Goal: Task Accomplishment & Management: Use online tool/utility

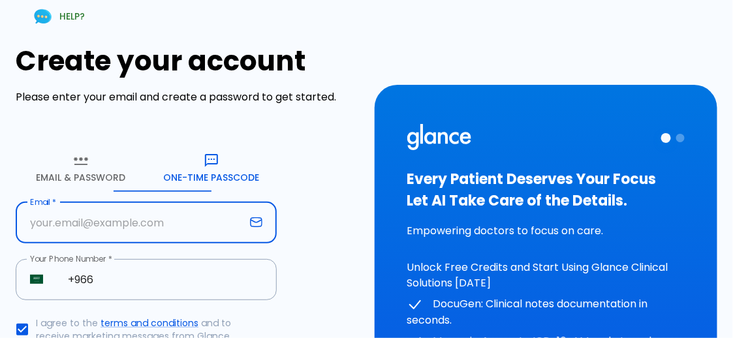
click at [123, 202] on input "text" at bounding box center [130, 222] width 229 height 41
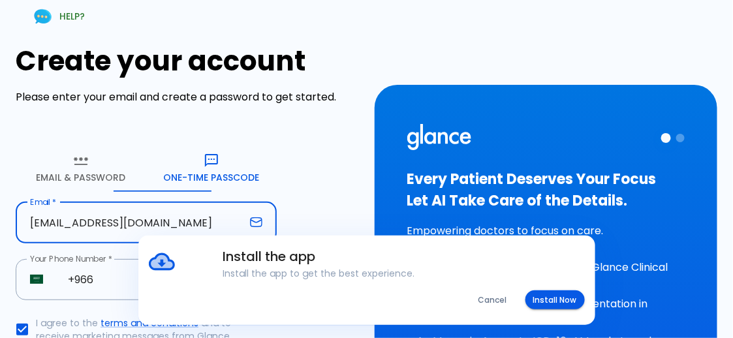
type input "[EMAIL_ADDRESS][DOMAIN_NAME]"
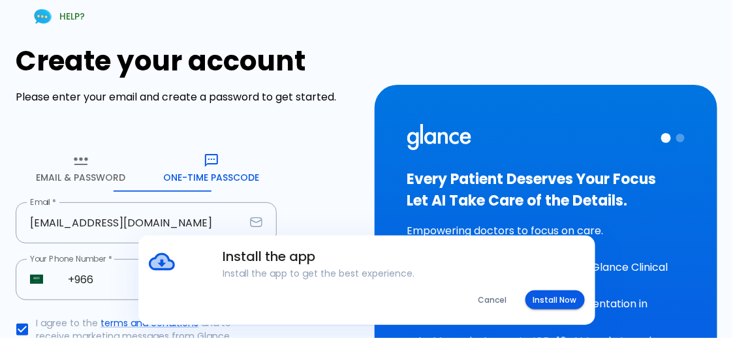
click at [114, 247] on div "Install the app Install the app to get the best experience. Cancel Install Now" at bounding box center [366, 280] width 733 height 89
click at [556, 300] on button "Install Now" at bounding box center [554, 299] width 59 height 19
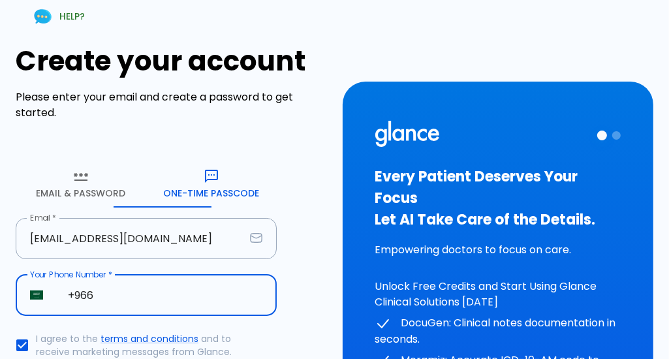
click at [130, 275] on input "+966" at bounding box center [165, 295] width 223 height 41
type input "[PHONE_NUMBER]"
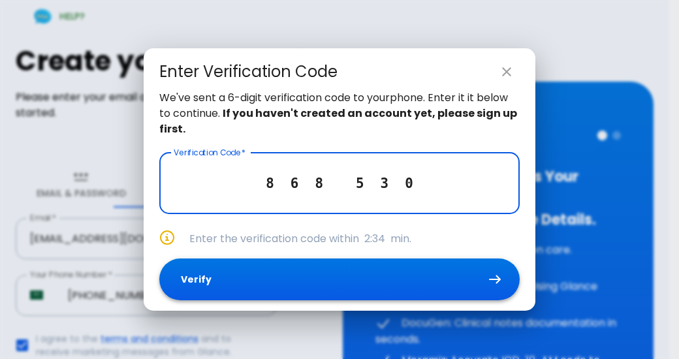
type input "8 6 8 5 3 0"
click at [260, 266] on button "Verify" at bounding box center [339, 279] width 360 height 42
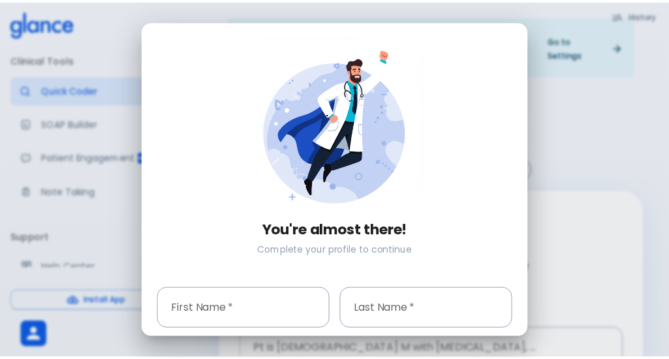
scroll to position [123, 0]
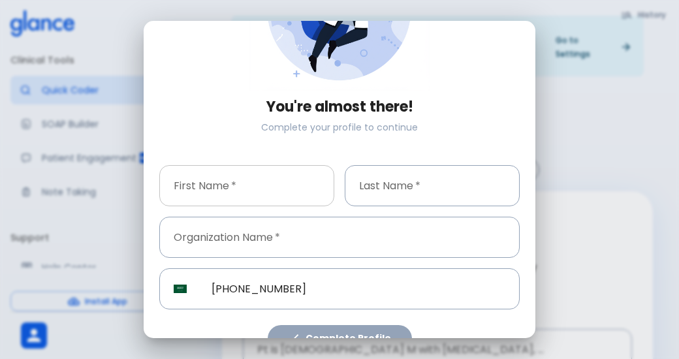
click at [243, 172] on input "text" at bounding box center [246, 185] width 175 height 41
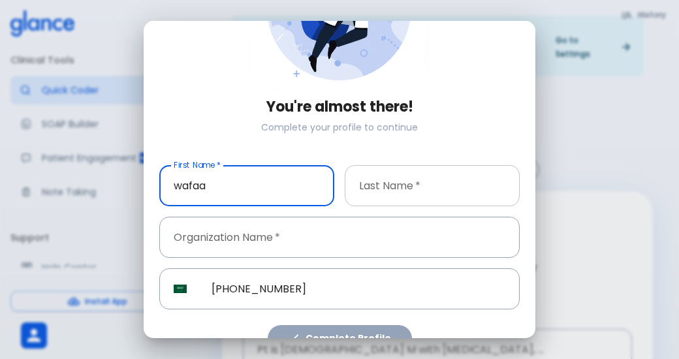
type input "wafaa"
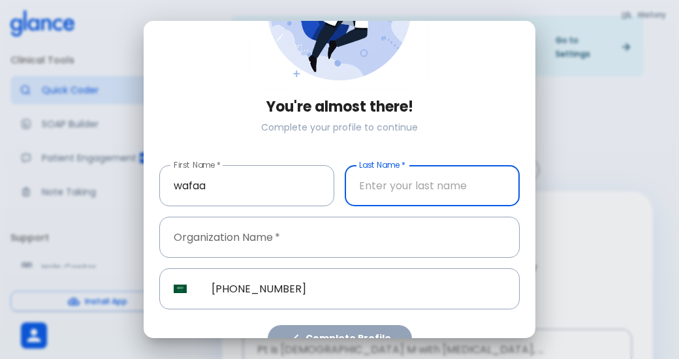
click at [364, 176] on input "text" at bounding box center [432, 185] width 175 height 41
type input "othman"
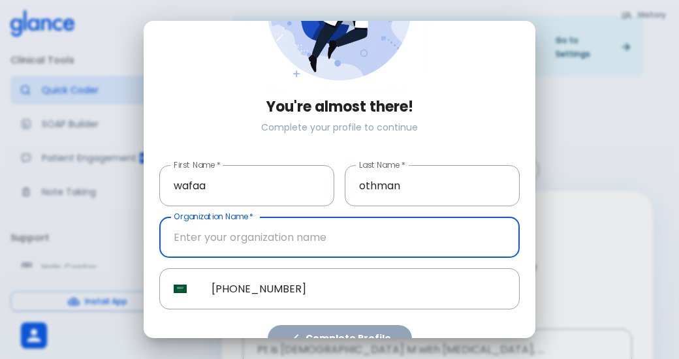
click at [284, 217] on input "text" at bounding box center [339, 237] width 360 height 41
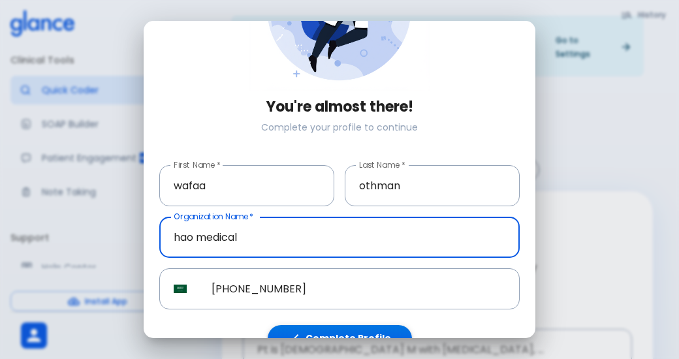
type input "hao medical"
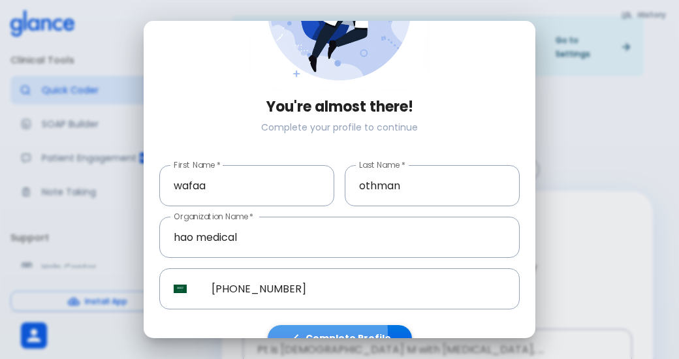
click at [318, 325] on button "Complete Profile" at bounding box center [340, 338] width 144 height 27
click at [314, 325] on button "Complete Profile" at bounding box center [340, 338] width 144 height 27
click at [315, 325] on button "Complete Profile" at bounding box center [340, 338] width 144 height 27
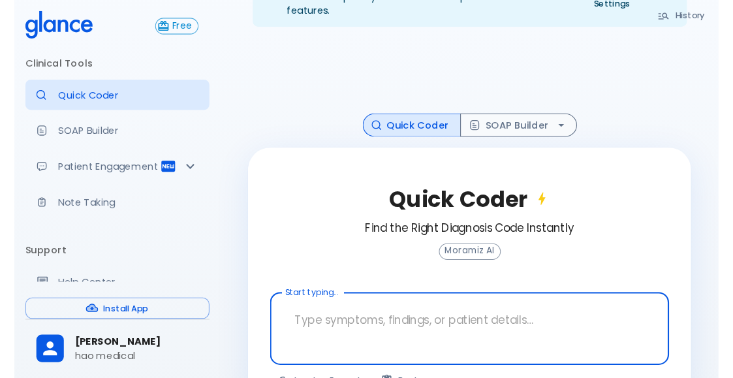
scroll to position [36, 0]
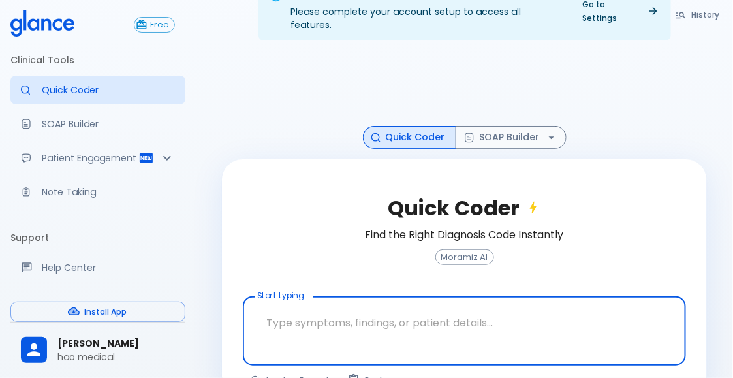
click at [324, 337] on div at bounding box center [466, 350] width 438 height 23
click at [297, 302] on textarea at bounding box center [464, 320] width 425 height 37
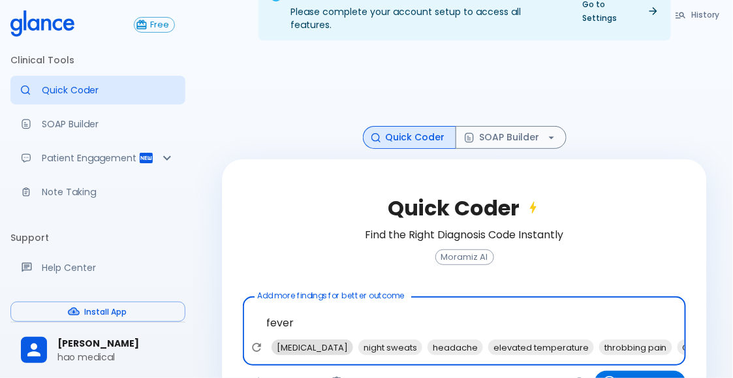
click at [274, 337] on span "[MEDICAL_DATA]" at bounding box center [312, 347] width 82 height 15
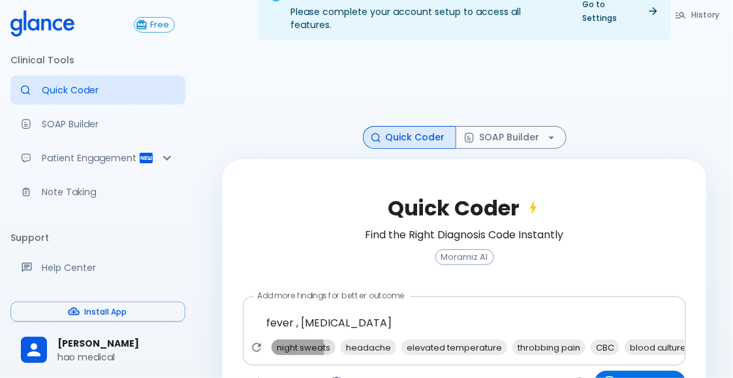
click at [285, 337] on span "night sweats" at bounding box center [303, 347] width 64 height 15
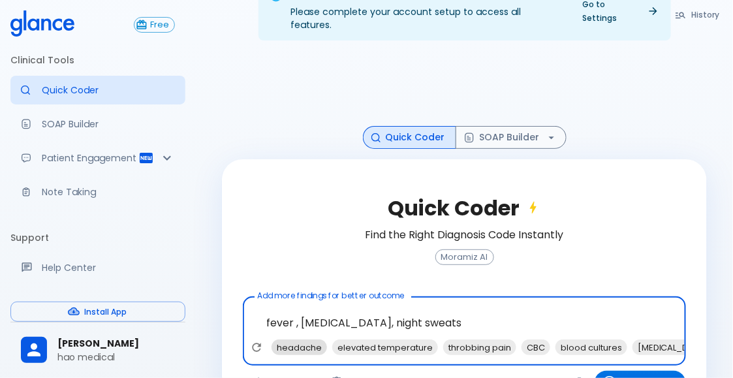
click at [287, 337] on span "headache" at bounding box center [298, 347] width 55 height 15
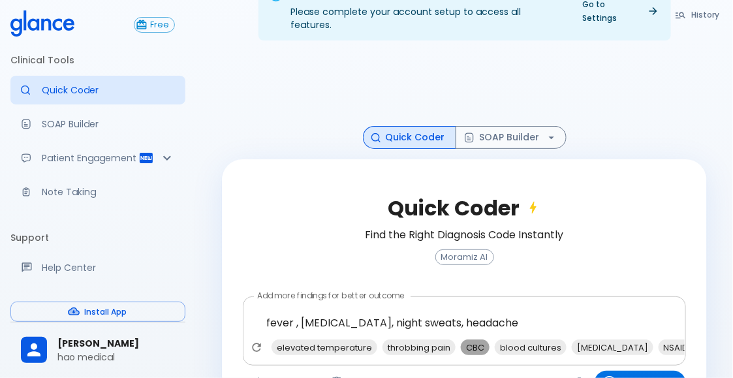
click at [461, 337] on span "CBC" at bounding box center [475, 347] width 29 height 15
click at [461, 337] on span "blood cultures" at bounding box center [497, 347] width 72 height 15
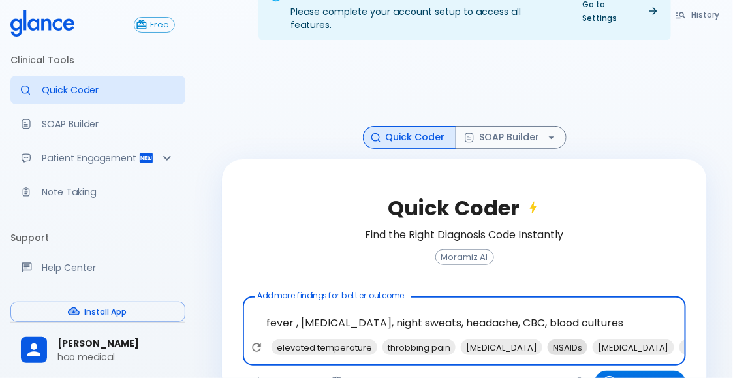
click at [548, 337] on span "NSAIDs" at bounding box center [568, 347] width 40 height 15
click at [634, 337] on span "antibiotics" at bounding box center [661, 347] width 54 height 15
type textarea "fever , [MEDICAL_DATA], night sweats, headache, CBC, blood cultures, NSAIDs, an…"
click at [628, 337] on button "Find Codes" at bounding box center [640, 383] width 91 height 24
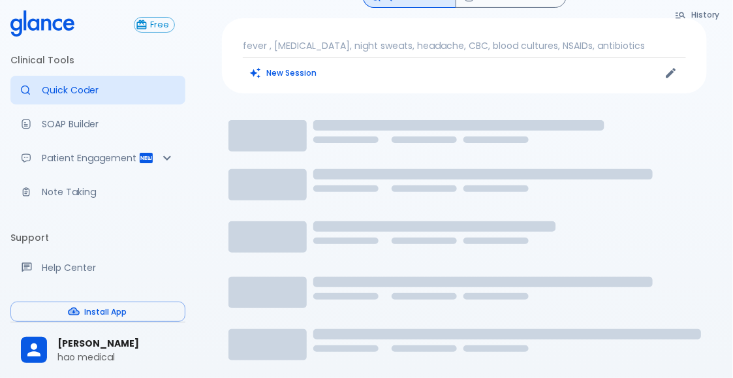
scroll to position [31, 0]
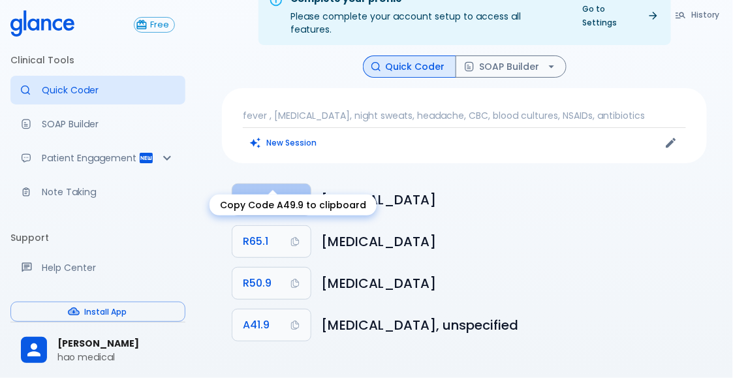
click at [253, 184] on button "A49.9" at bounding box center [271, 199] width 78 height 31
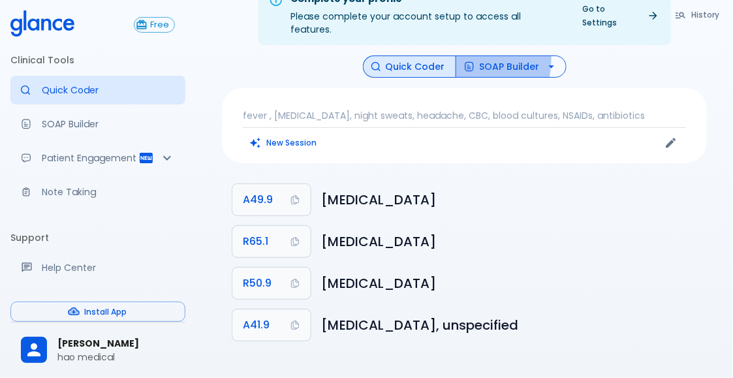
click at [464, 61] on icon "button" at bounding box center [469, 66] width 10 height 10
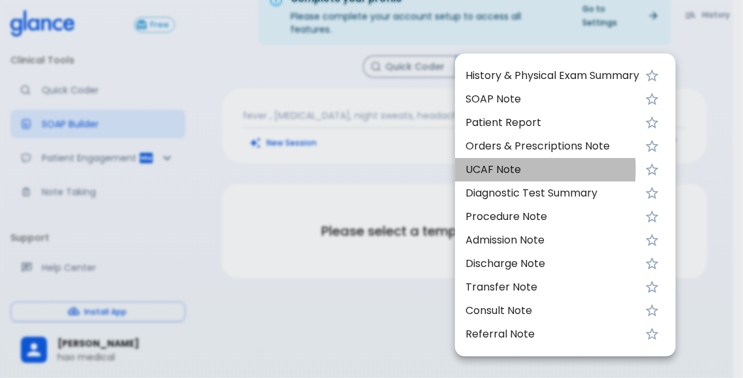
click at [483, 162] on span "UCAF Note" at bounding box center [552, 170] width 174 height 16
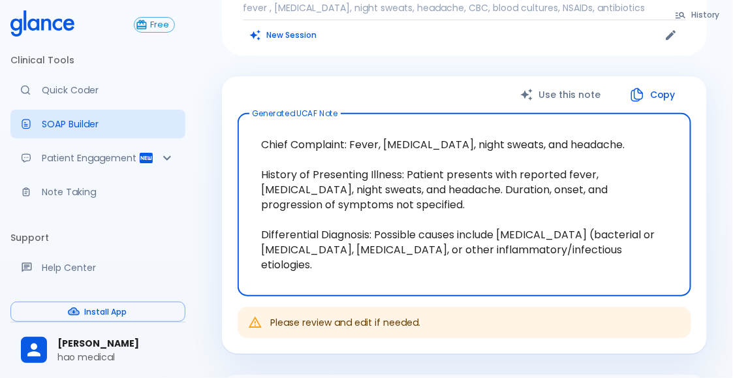
scroll to position [161, 0]
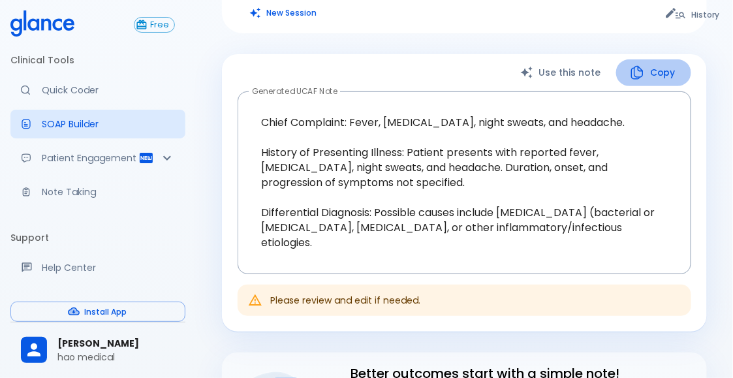
click at [664, 59] on button "Copy" at bounding box center [653, 72] width 75 height 27
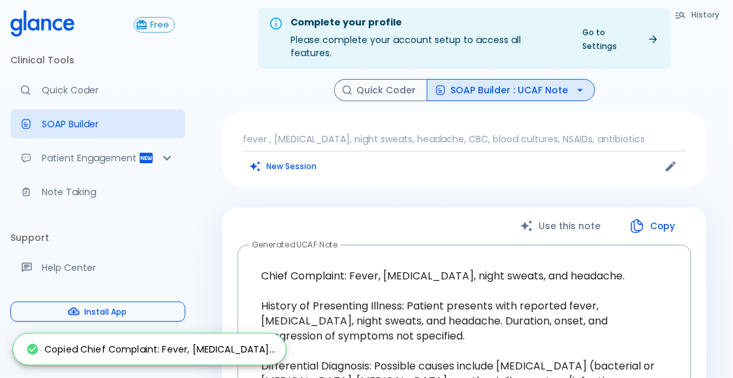
scroll to position [0, 0]
